Goal: Use online tool/utility: Utilize a website feature to perform a specific function

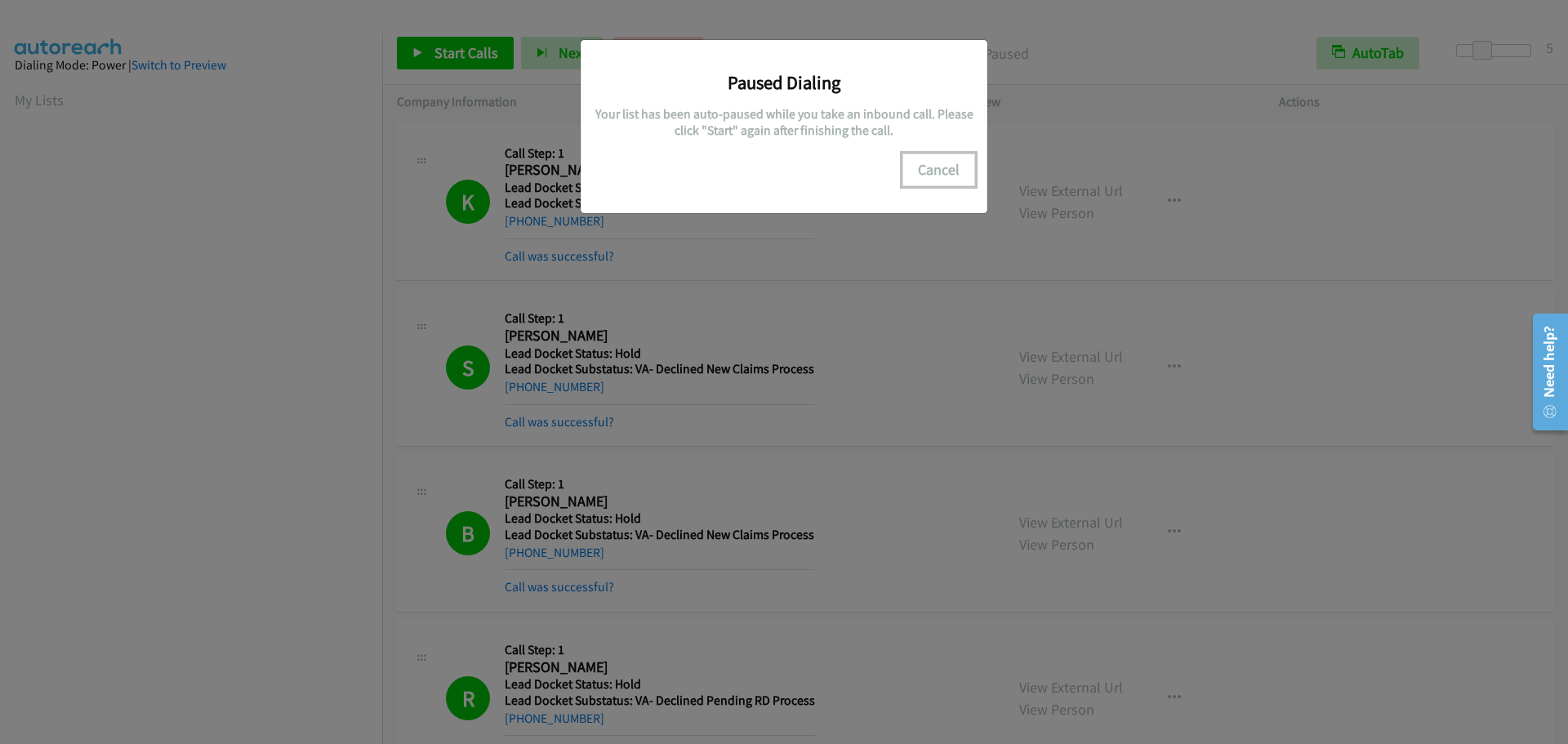
click at [913, 178] on button "Cancel" at bounding box center [938, 170] width 73 height 33
click at [946, 160] on button "Cancel" at bounding box center [938, 170] width 73 height 33
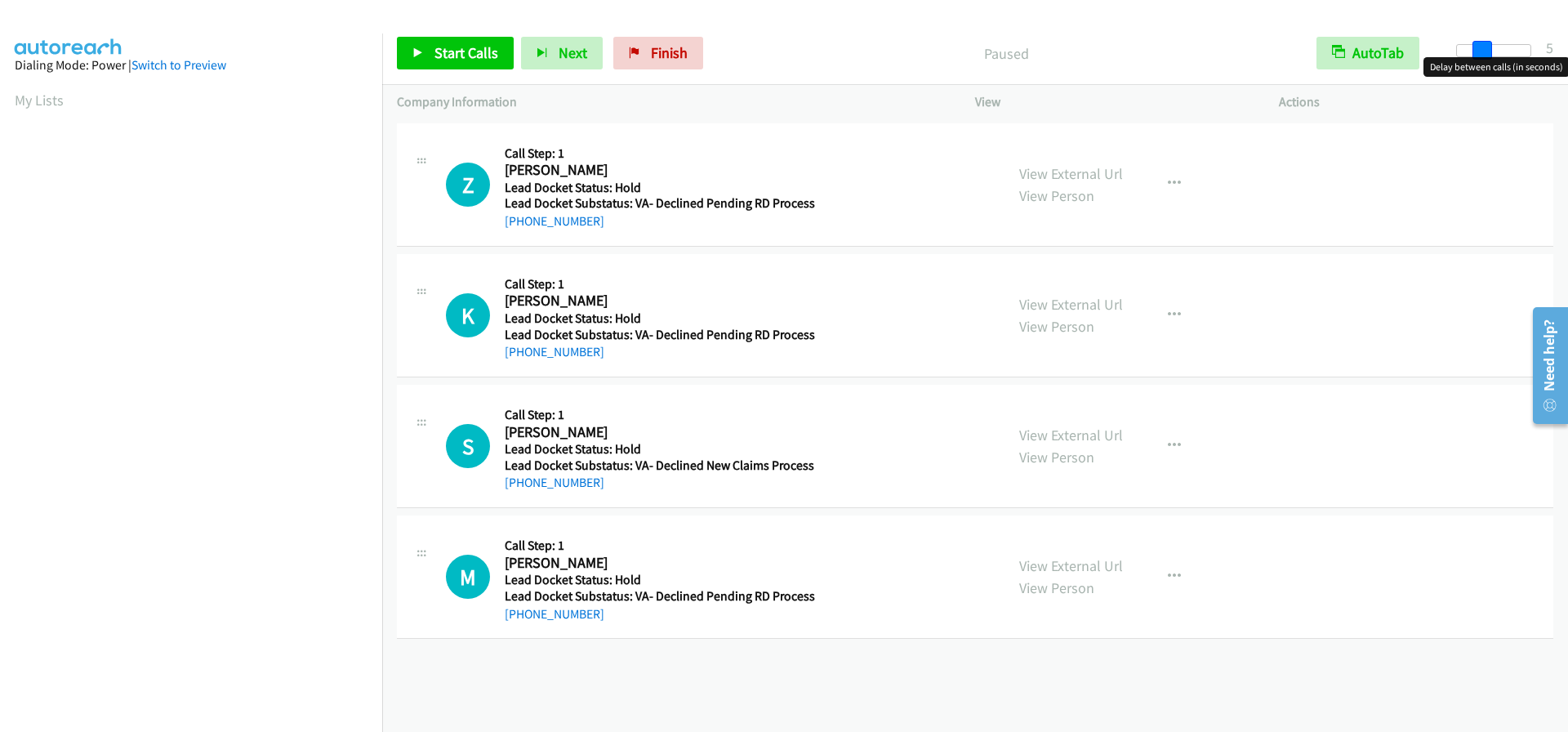
drag, startPoint x: 1459, startPoint y: 58, endPoint x: 1481, endPoint y: 58, distance: 22.0
click at [1481, 58] on body "Start Calls Pause Next Finish Paused AutoTab AutoTab 5 Company Information Info…" at bounding box center [784, 39] width 1568 height 78
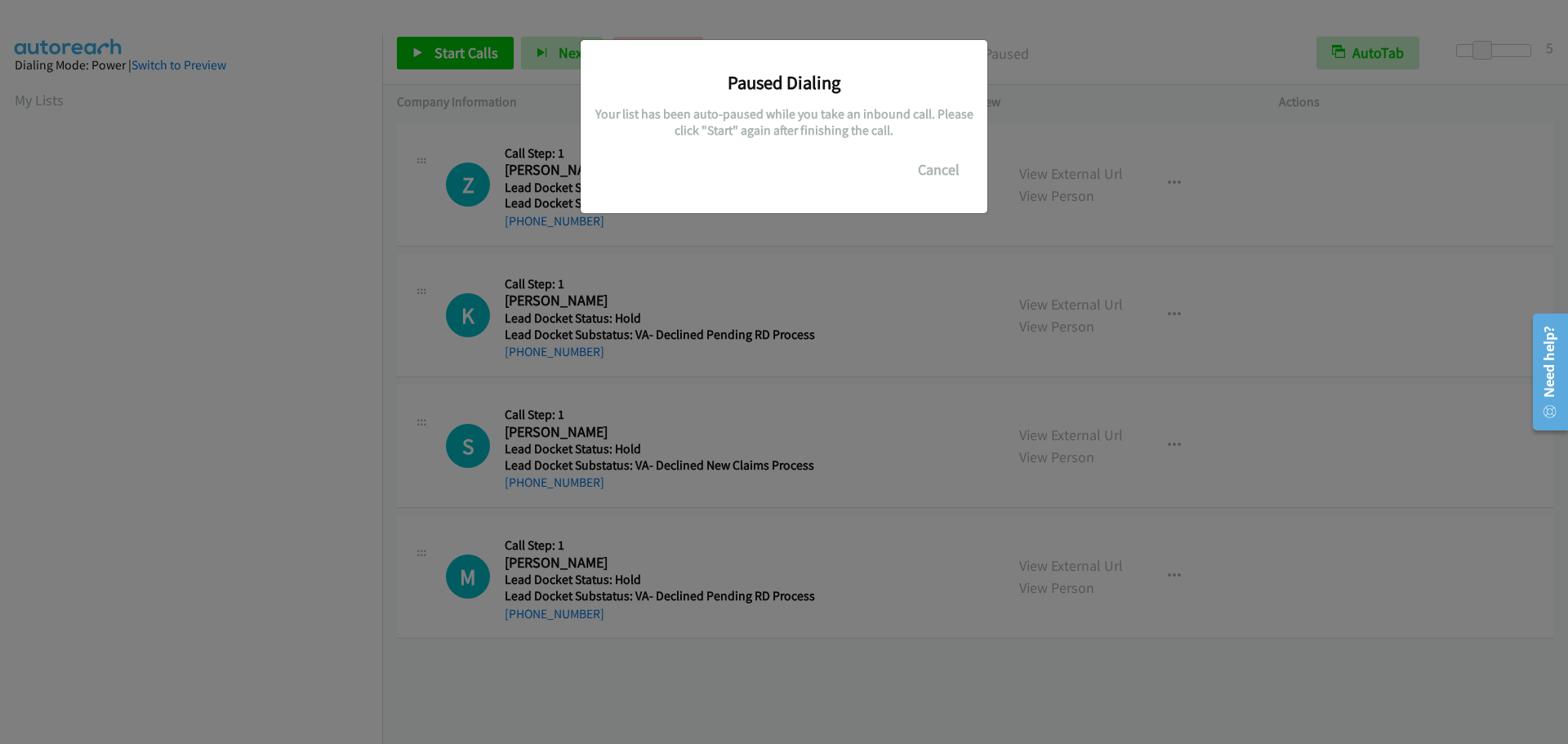
scroll to position [172, 0]
click at [245, 321] on div "Paused Dialing Your list has been auto-paused while you take an inbound call. P…" at bounding box center [784, 379] width 1568 height 729
click at [935, 165] on button "Cancel" at bounding box center [938, 170] width 73 height 33
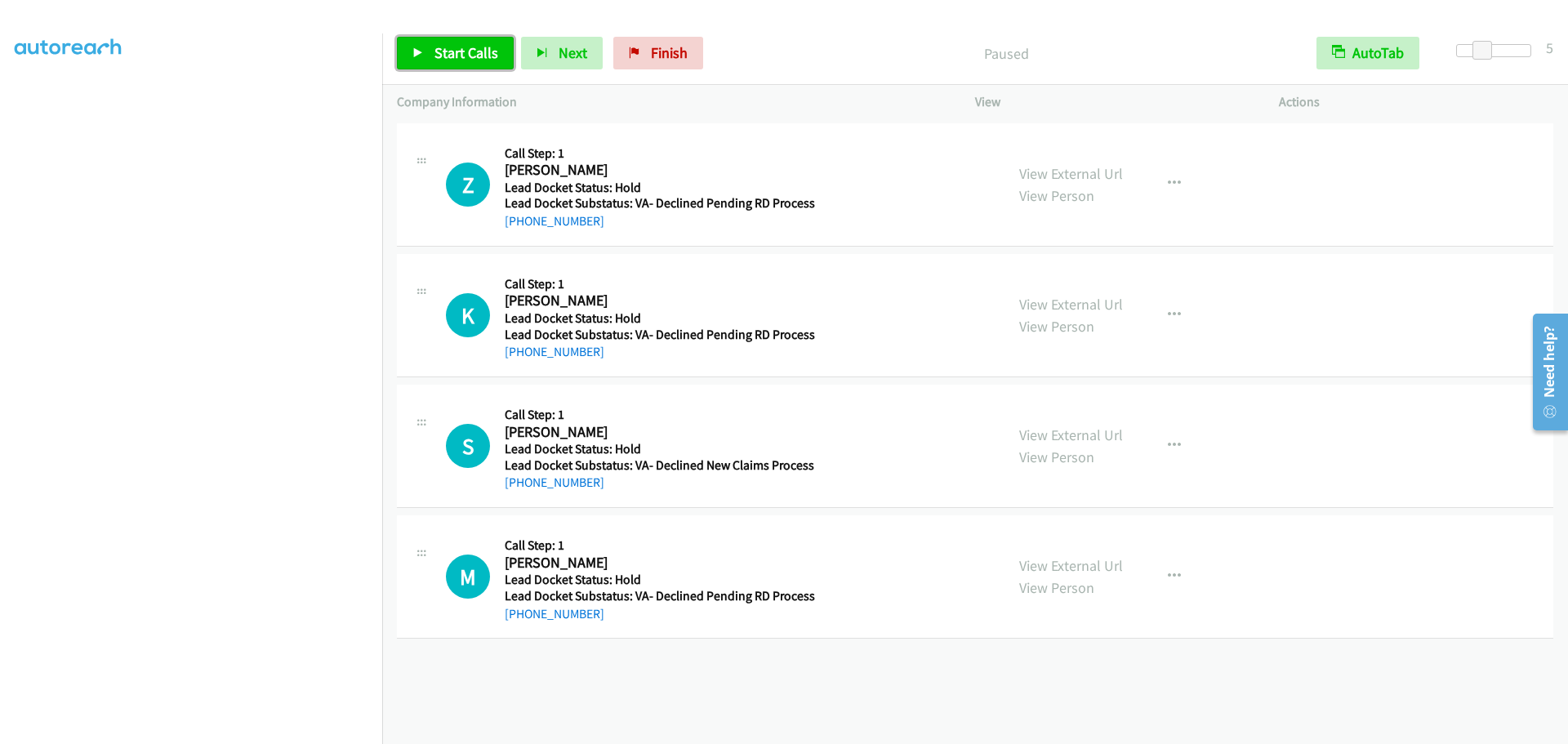
click at [460, 53] on span "Start Calls" at bounding box center [467, 53] width 64 height 18
